Goal: Information Seeking & Learning: Learn about a topic

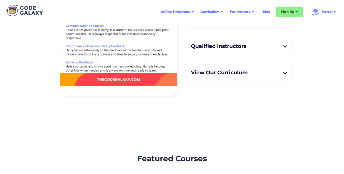
scroll to position [74, 0]
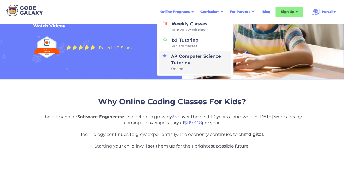
click at [177, 52] on link "AP Computer Science Tutoring Online" at bounding box center [195, 62] width 72 height 23
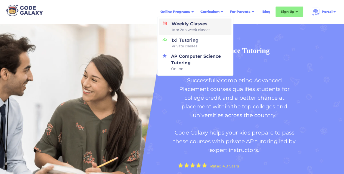
click at [182, 23] on div "Weekly Classes 1x or 2x a week classes" at bounding box center [190, 27] width 41 height 12
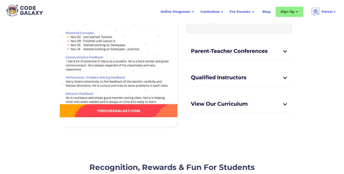
scroll to position [1307, 0]
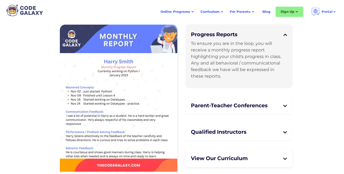
click at [286, 152] on div "View Our Curriculum" at bounding box center [239, 158] width 96 height 12
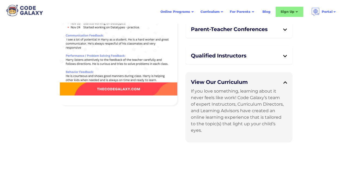
scroll to position [1388, 0]
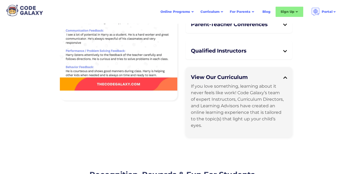
click at [253, 84] on div "If you love something, learning about it never feels like work! Code Galaxy’s t…" at bounding box center [237, 106] width 93 height 44
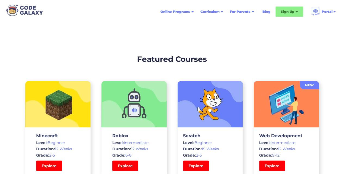
scroll to position [1680, 0]
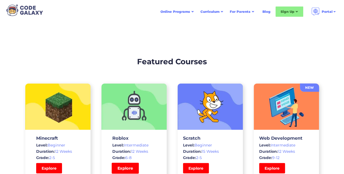
click at [118, 163] on link "Explore" at bounding box center [125, 168] width 27 height 11
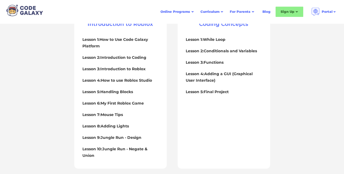
scroll to position [294, 0]
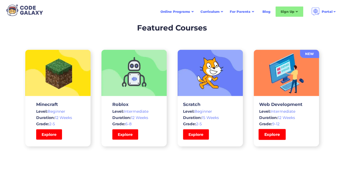
click at [274, 129] on link "Explore" at bounding box center [272, 134] width 27 height 11
